Goal: Task Accomplishment & Management: Complete application form

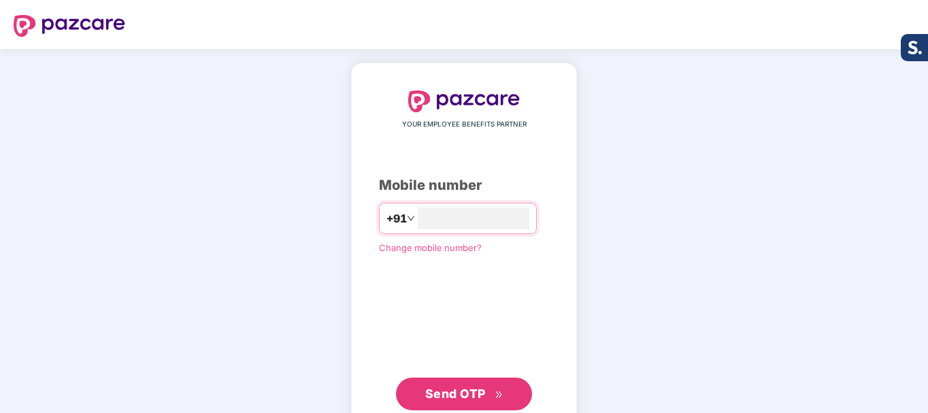
type input "**********"
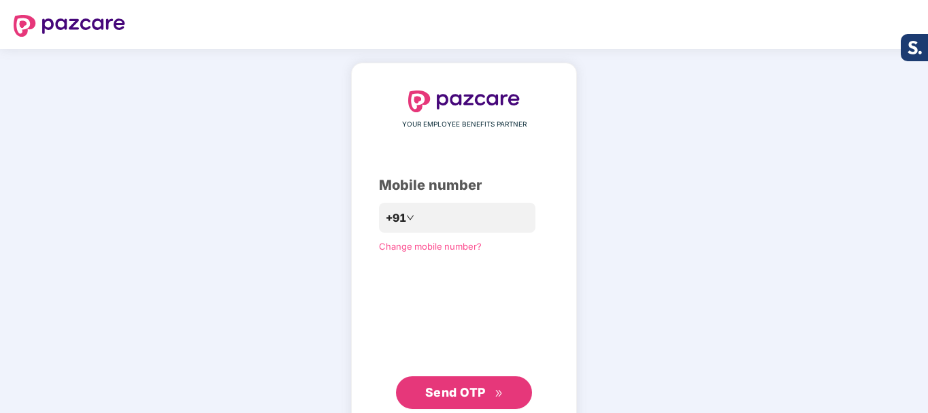
click at [465, 392] on span "Send OTP" at bounding box center [455, 392] width 61 height 14
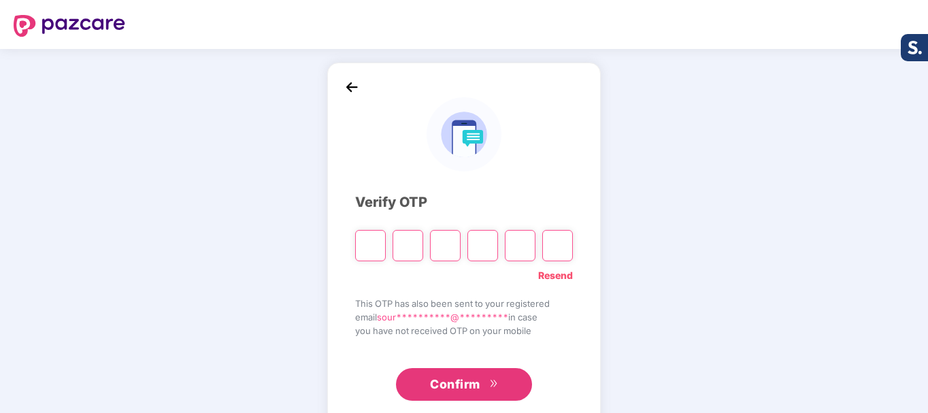
type input "*"
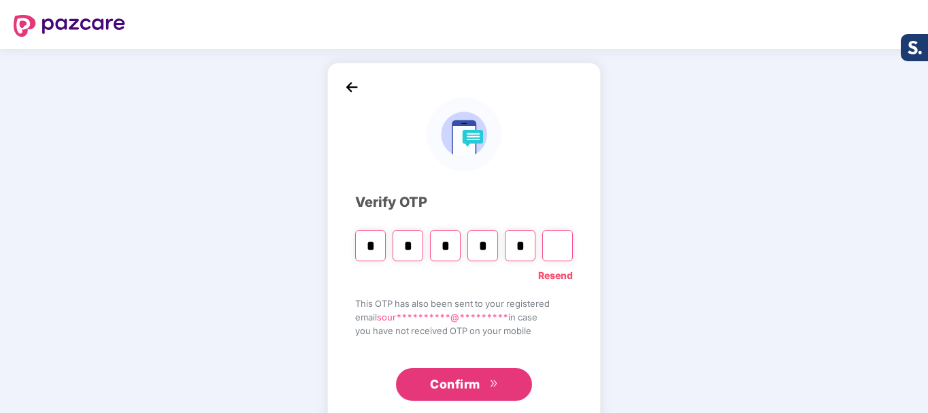
type input "*"
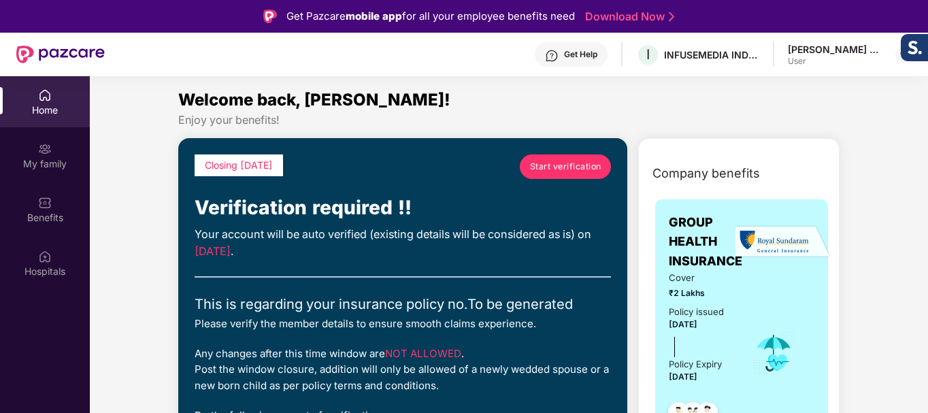
click at [569, 169] on span "Start verification" at bounding box center [565, 166] width 71 height 13
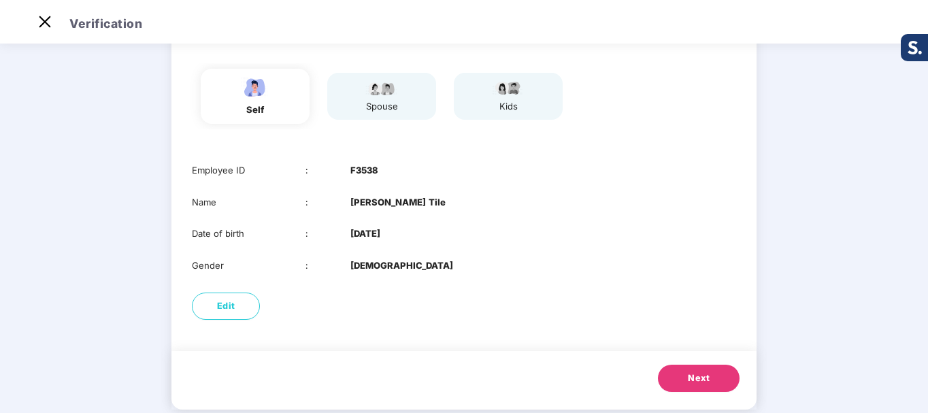
scroll to position [125, 0]
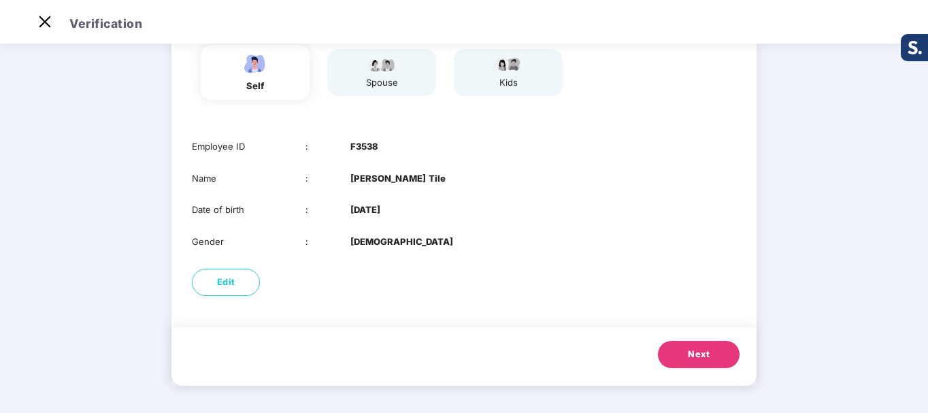
click at [686, 346] on button "Next" at bounding box center [699, 354] width 82 height 27
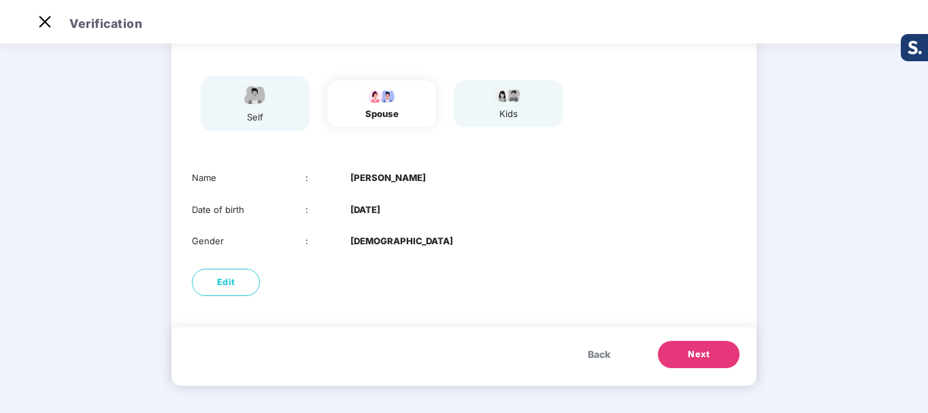
click at [686, 346] on button "Next" at bounding box center [699, 354] width 82 height 27
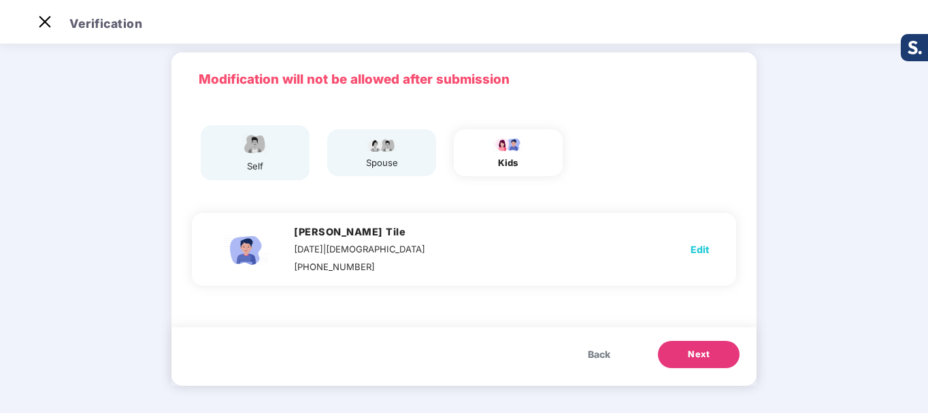
click at [692, 355] on span "Next" at bounding box center [699, 355] width 22 height 14
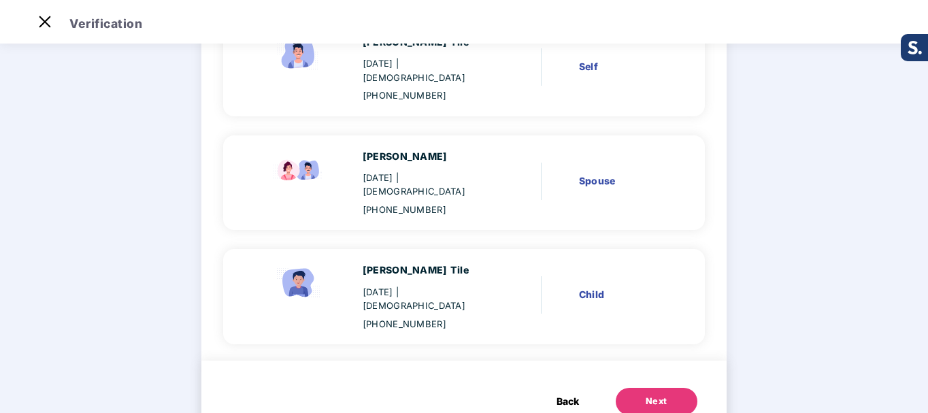
scroll to position [163, 0]
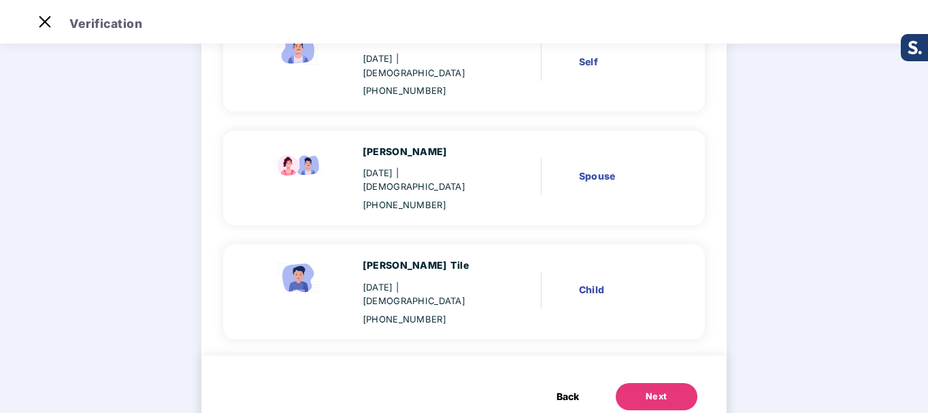
click at [678, 383] on button "Next" at bounding box center [656, 396] width 82 height 27
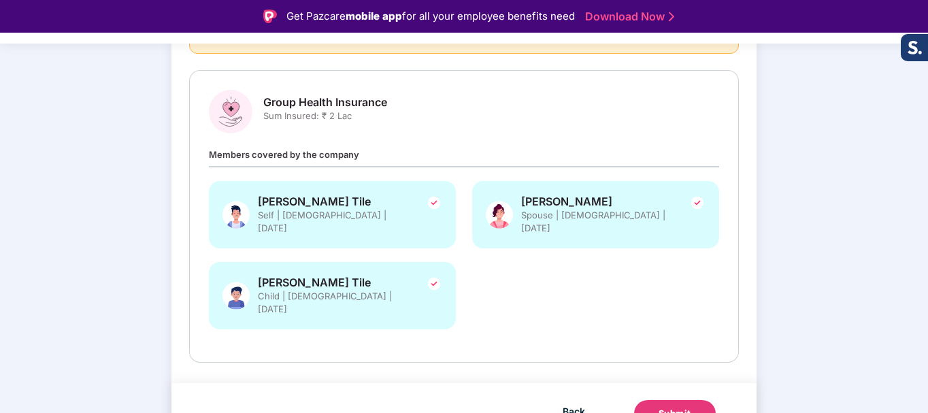
scroll to position [33, 0]
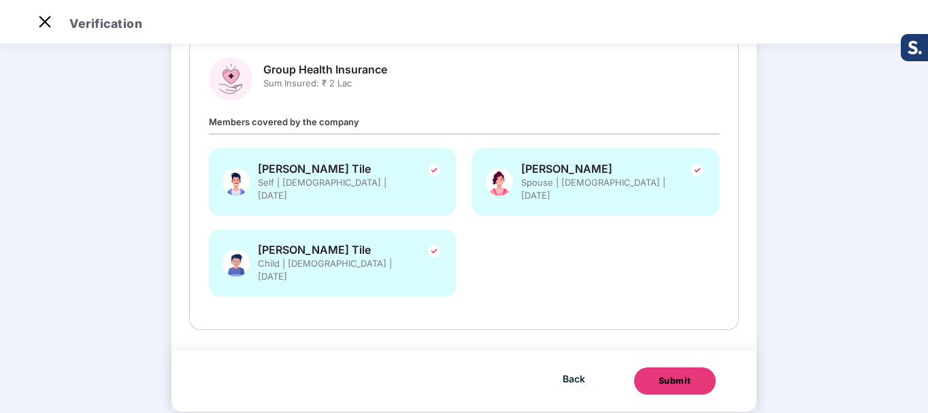
click at [678, 374] on div "Submit" at bounding box center [674, 381] width 33 height 14
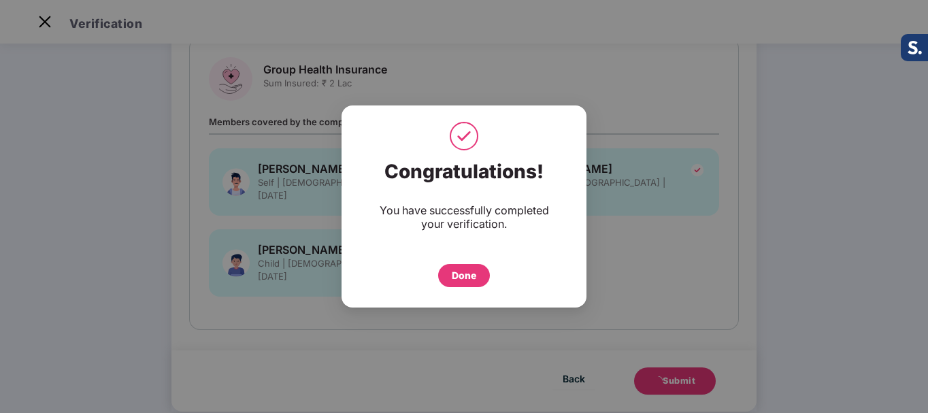
click at [448, 272] on div "Done" at bounding box center [464, 275] width 52 height 23
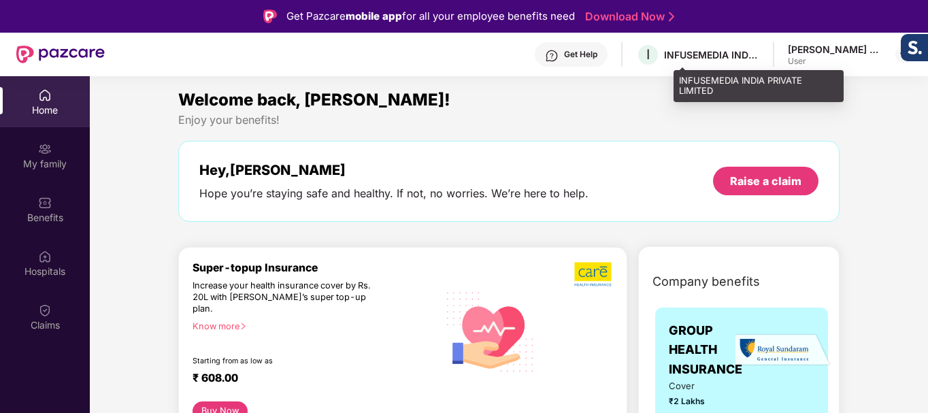
click at [758, 53] on div "INFUSEMEDIA INDIA PRIVATE LIMITED" at bounding box center [711, 54] width 95 height 13
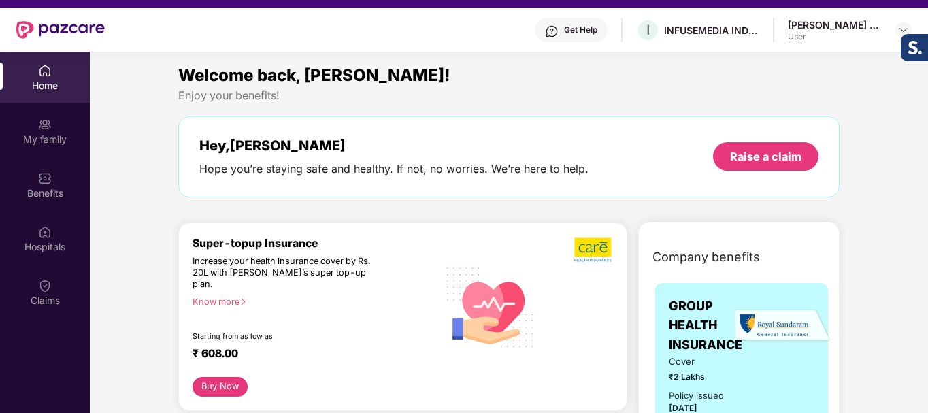
scroll to position [27, 0]
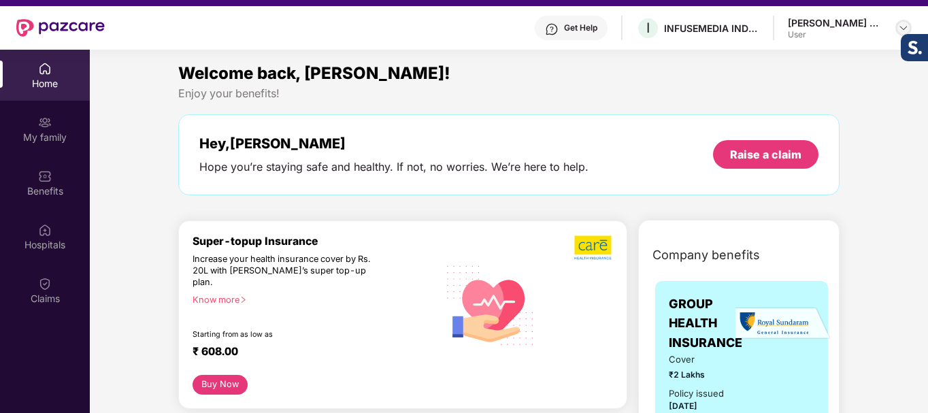
click at [898, 25] on img at bounding box center [903, 27] width 11 height 11
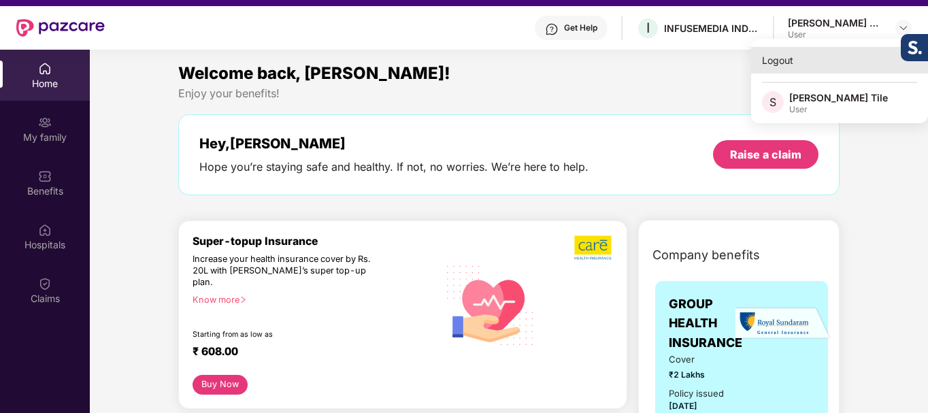
click at [773, 60] on div "Logout" at bounding box center [839, 60] width 177 height 27
